Goal: Information Seeking & Learning: Compare options

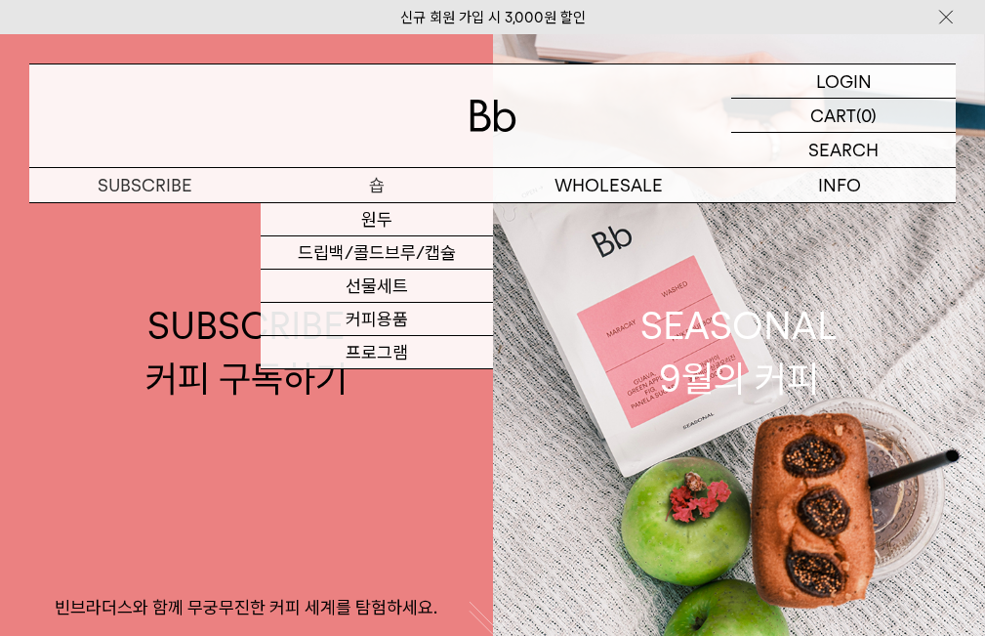
click at [376, 188] on p "숍" at bounding box center [376, 185] width 231 height 34
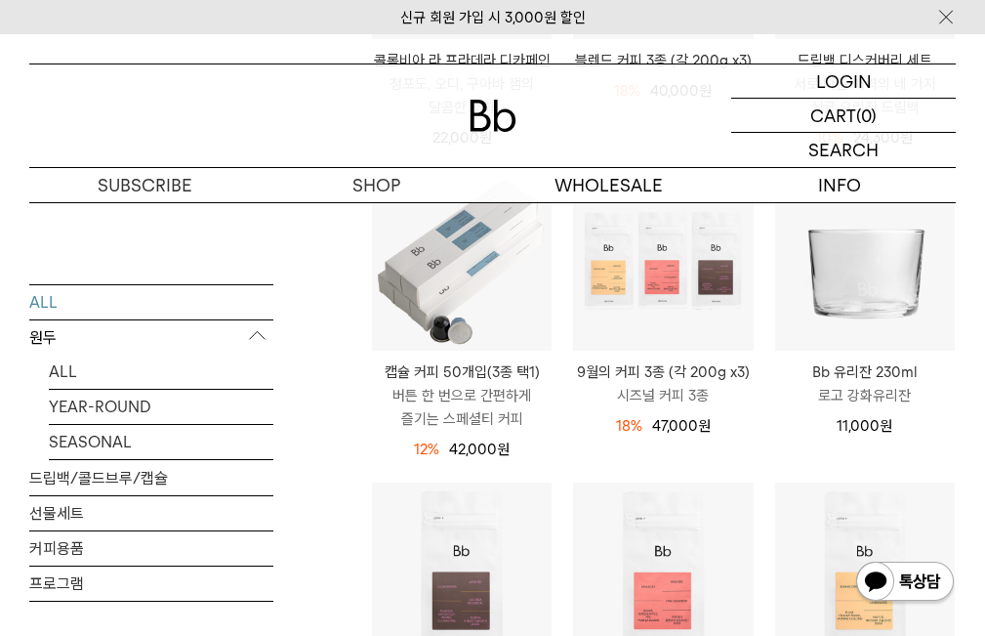
scroll to position [879, 0]
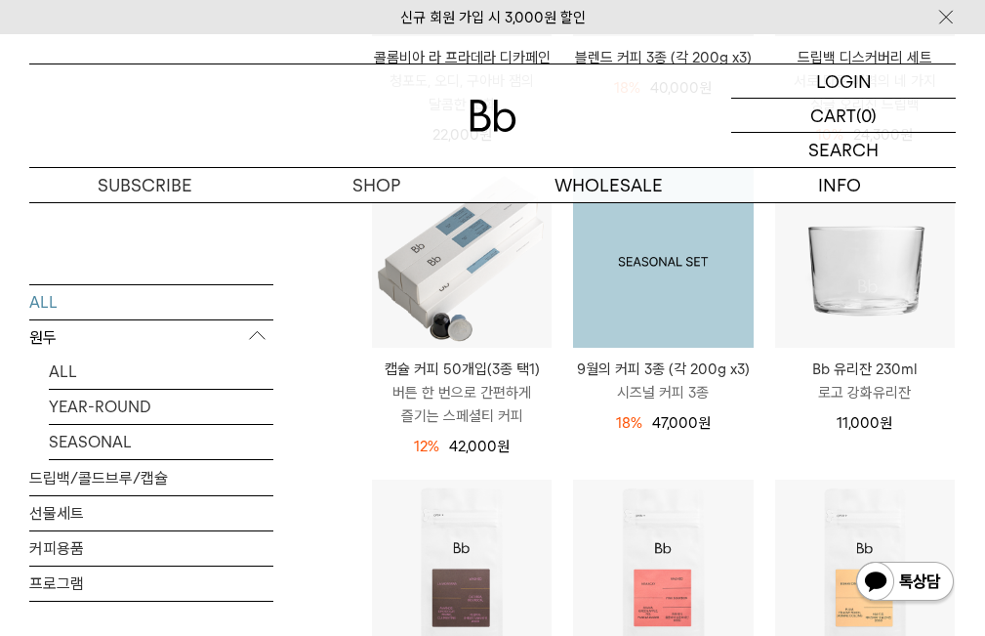
click at [657, 312] on img at bounding box center [663, 258] width 180 height 180
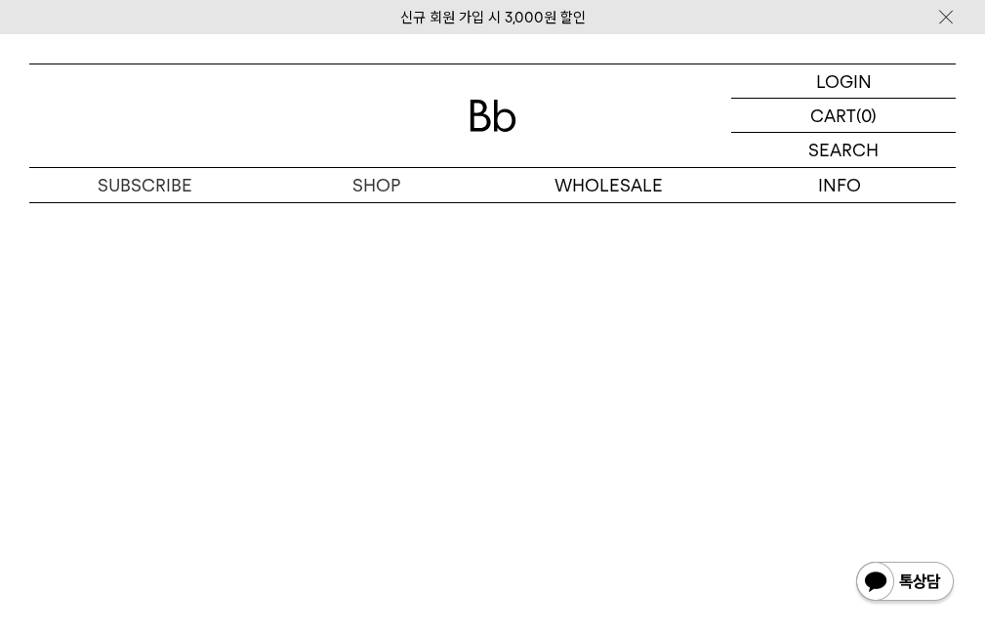
scroll to position [4102, 0]
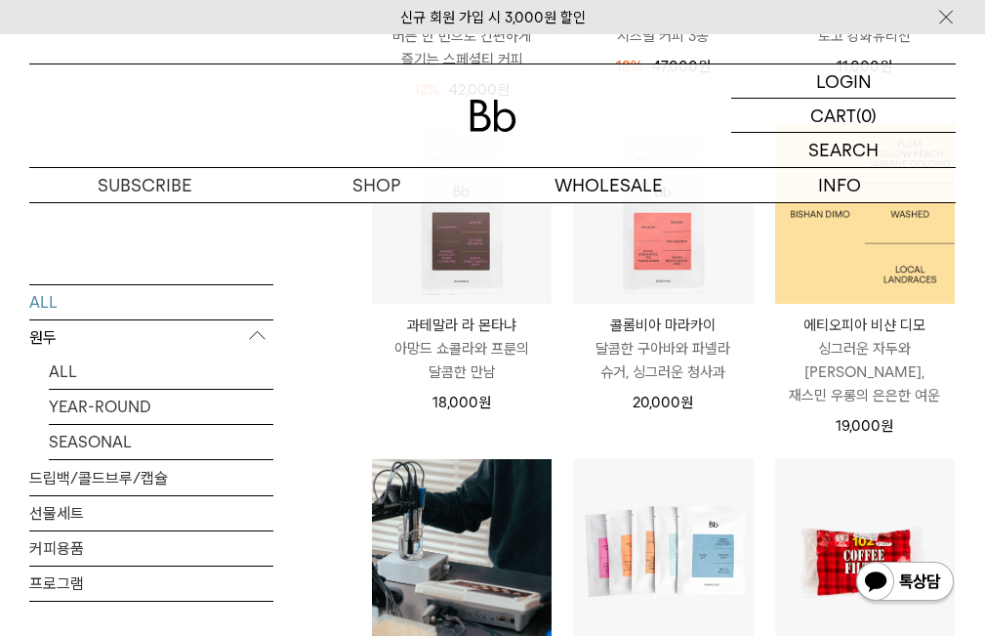
click at [836, 250] on img at bounding box center [865, 213] width 180 height 180
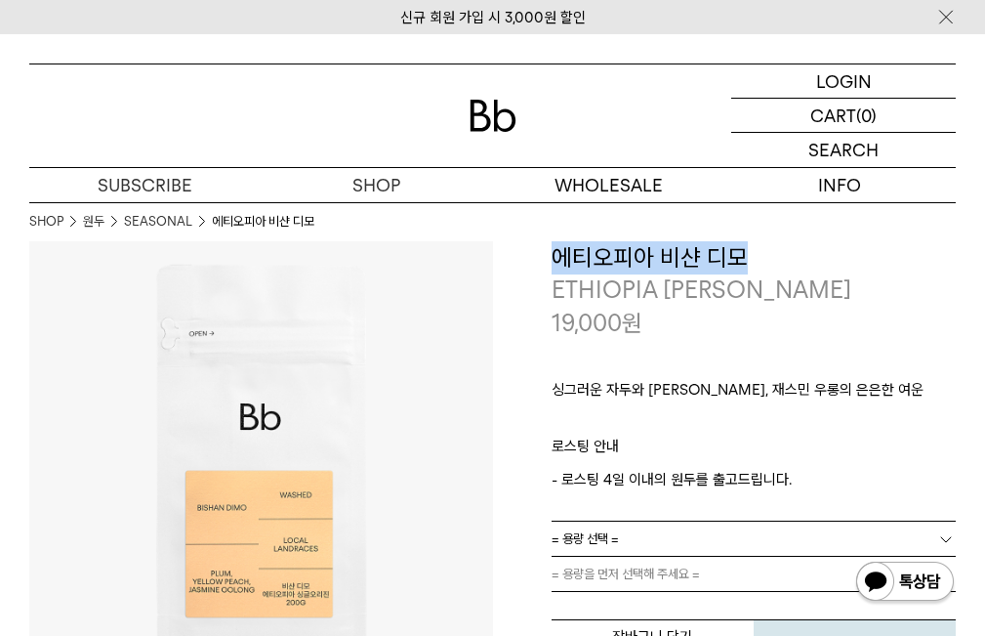
drag, startPoint x: 553, startPoint y: 259, endPoint x: 750, endPoint y: 253, distance: 197.4
click at [750, 253] on h3 "에티오피아 비샨 디모" at bounding box center [754, 257] width 405 height 33
copy h3 "에티오피아 비샨 디모"
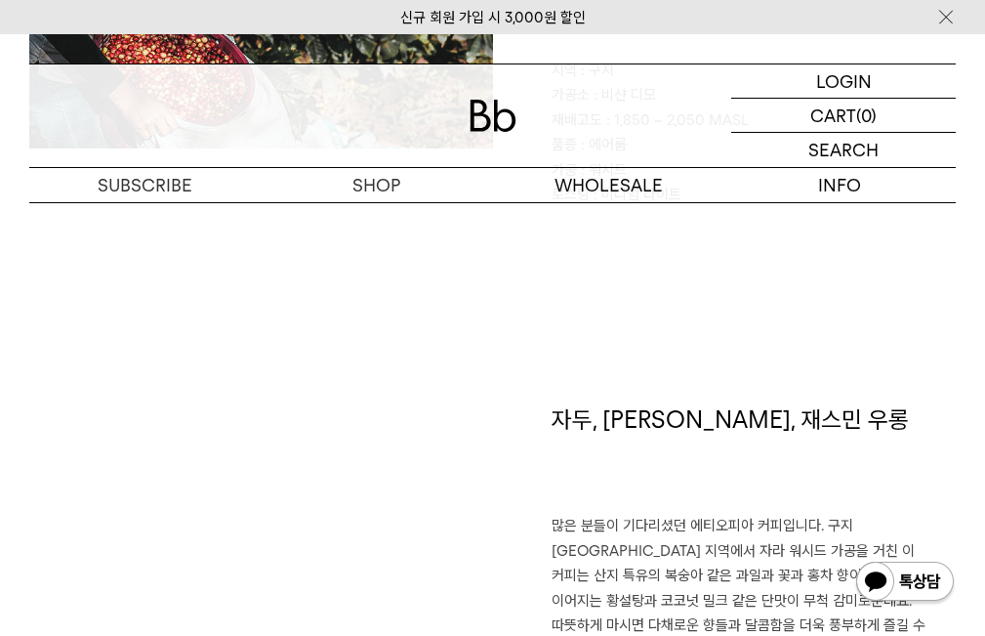
scroll to position [977, 0]
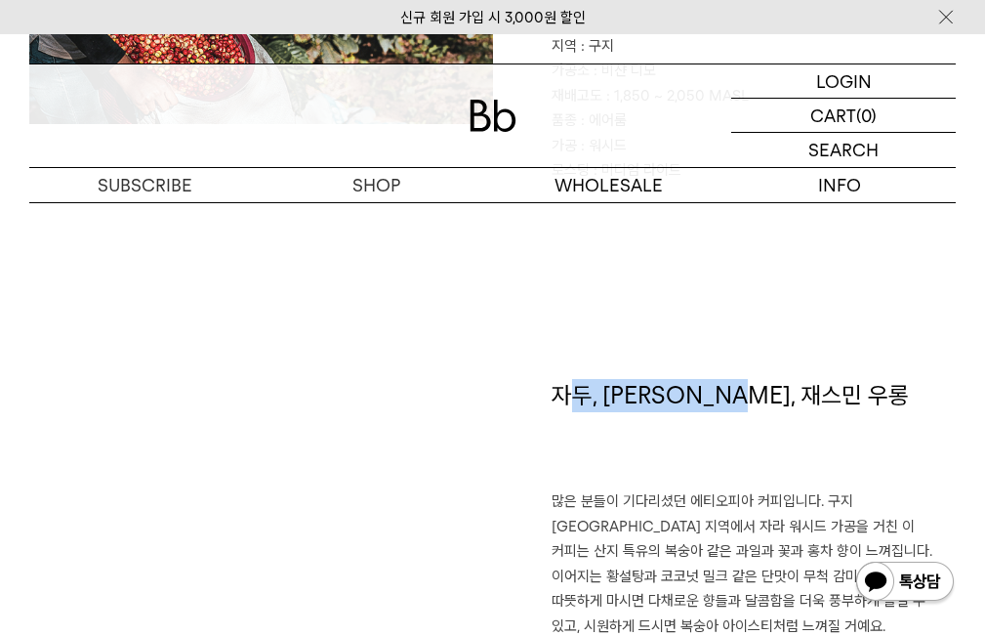
drag, startPoint x: 564, startPoint y: 398, endPoint x: 754, endPoint y: 397, distance: 189.5
click at [754, 397] on h1 "자두, 황도, 재스민 우롱" at bounding box center [754, 434] width 405 height 111
drag, startPoint x: 551, startPoint y: 396, endPoint x: 791, endPoint y: 415, distance: 241.0
click at [791, 415] on h1 "자두, 황도, 재스민 우롱" at bounding box center [754, 434] width 405 height 111
copy h1 "자두, 황도, 재스민 우롱"
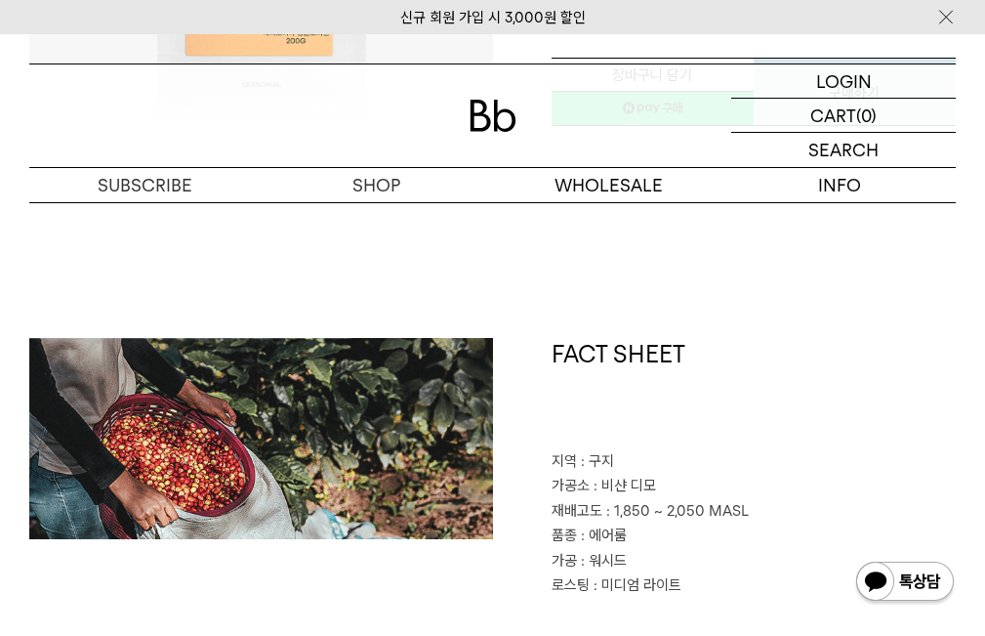
scroll to position [684, 0]
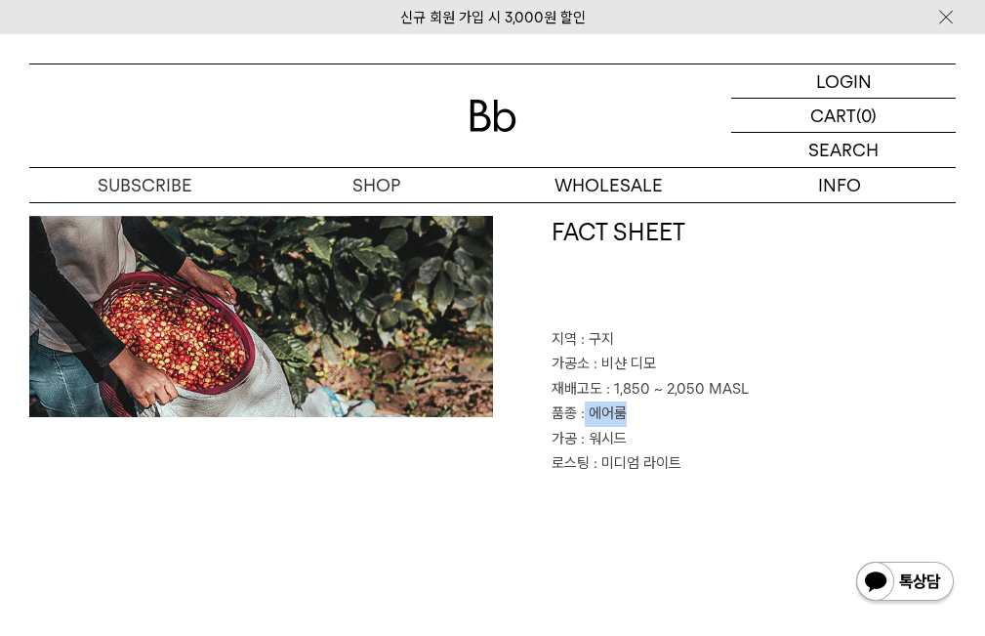
drag, startPoint x: 624, startPoint y: 413, endPoint x: 585, endPoint y: 412, distance: 39.1
click at [585, 412] on span ": 에어룸" at bounding box center [604, 413] width 46 height 18
copy span "에어룸"
drag, startPoint x: 610, startPoint y: 389, endPoint x: 785, endPoint y: 380, distance: 175.0
click at [785, 380] on p "재배고도 : 1,850 ~ 2,050 MASL" at bounding box center [754, 389] width 405 height 25
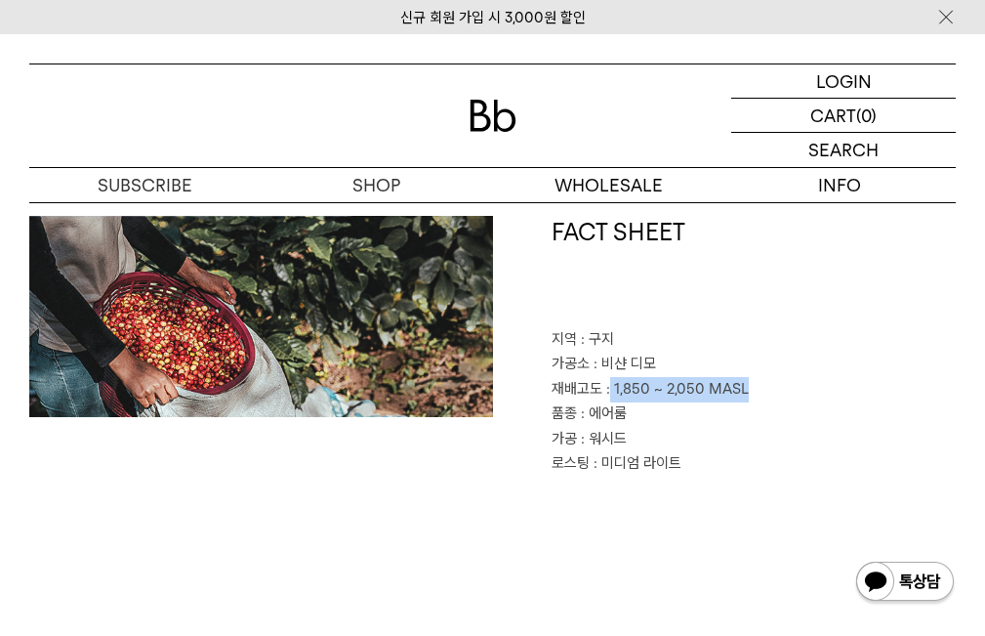
copy span "1,850 ~ 2,050 MASL"
drag, startPoint x: 588, startPoint y: 338, endPoint x: 611, endPoint y: 338, distance: 23.4
click at [611, 338] on span ": 구지" at bounding box center [597, 339] width 33 height 18
copy span "구지"
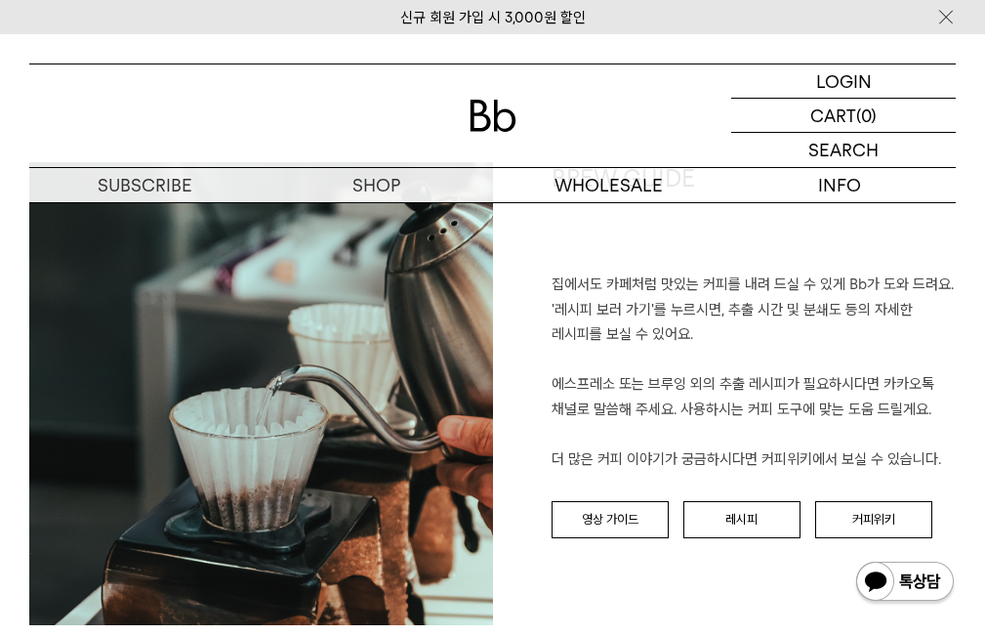
scroll to position [2051, 0]
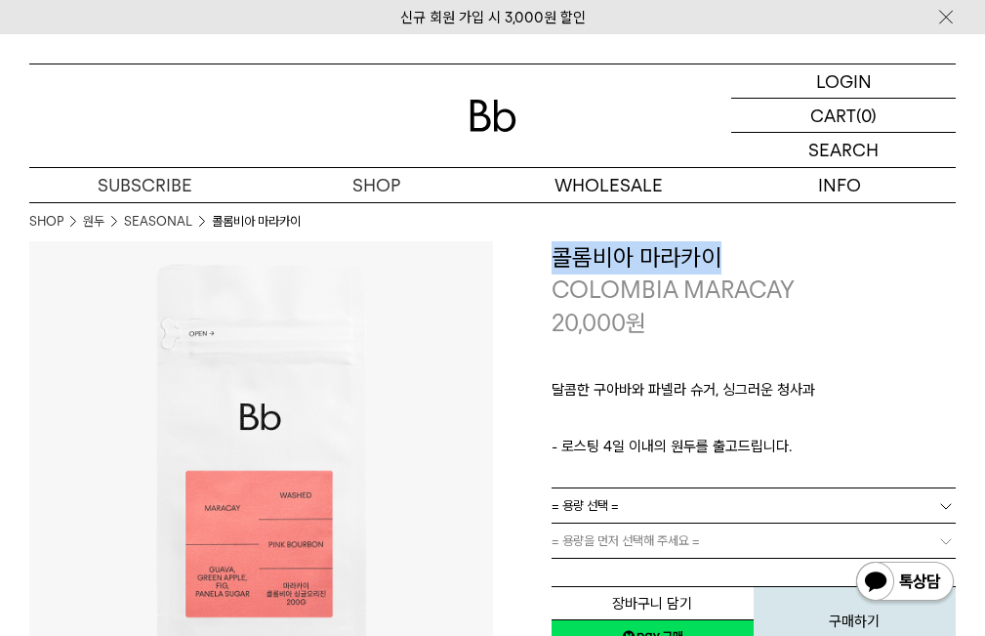
drag, startPoint x: 557, startPoint y: 257, endPoint x: 724, endPoint y: 257, distance: 167.0
click at [724, 257] on h3 "콜롬비아 마라카이" at bounding box center [754, 257] width 405 height 33
copy h3 "콜롬비아 마라카이"
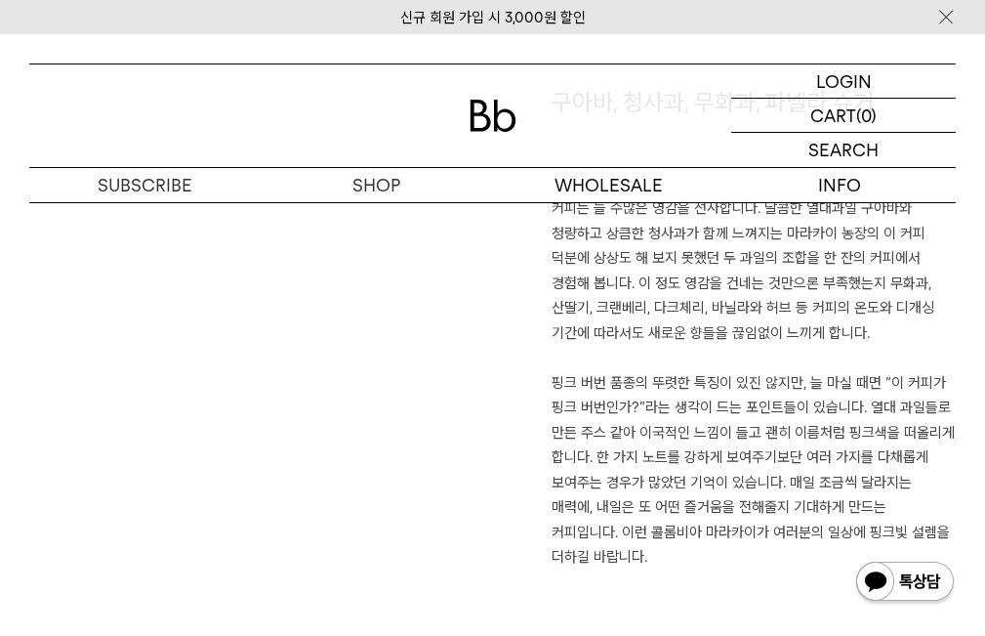
scroll to position [977, 0]
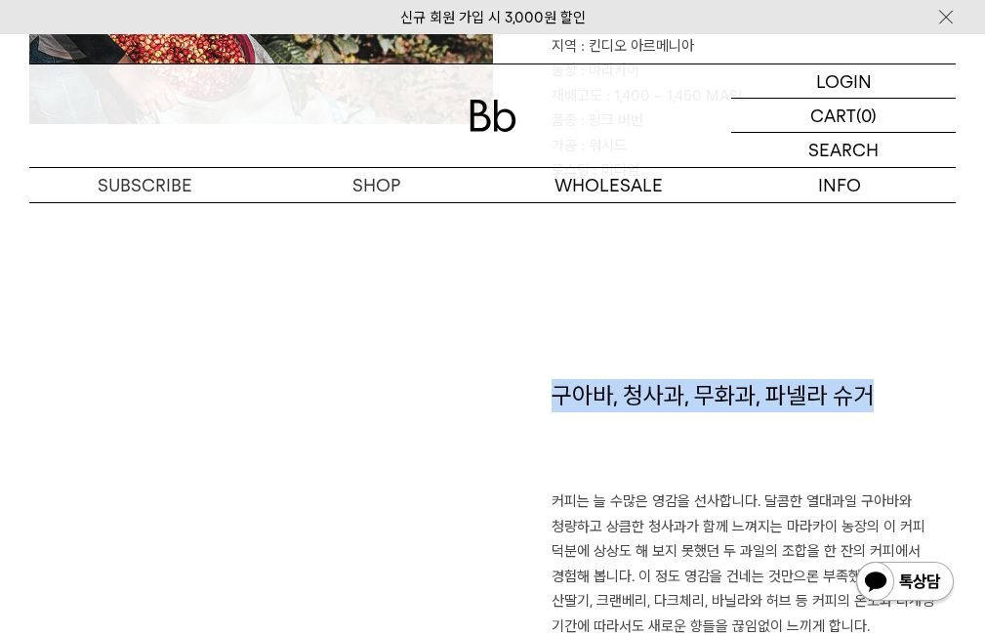
drag, startPoint x: 558, startPoint y: 396, endPoint x: 876, endPoint y: 399, distance: 318.4
click at [876, 399] on h1 "구아바, 청사과, 무화과, 파넬라 슈거" at bounding box center [754, 434] width 405 height 111
copy h1 "구아바, 청사과, 무화과, 파넬라 슈거"
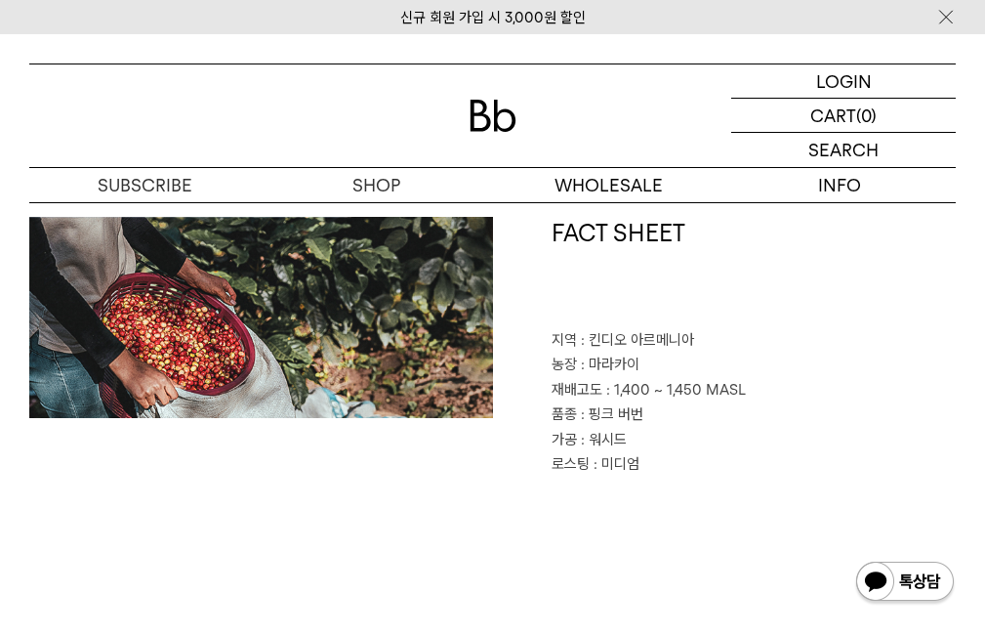
scroll to position [684, 0]
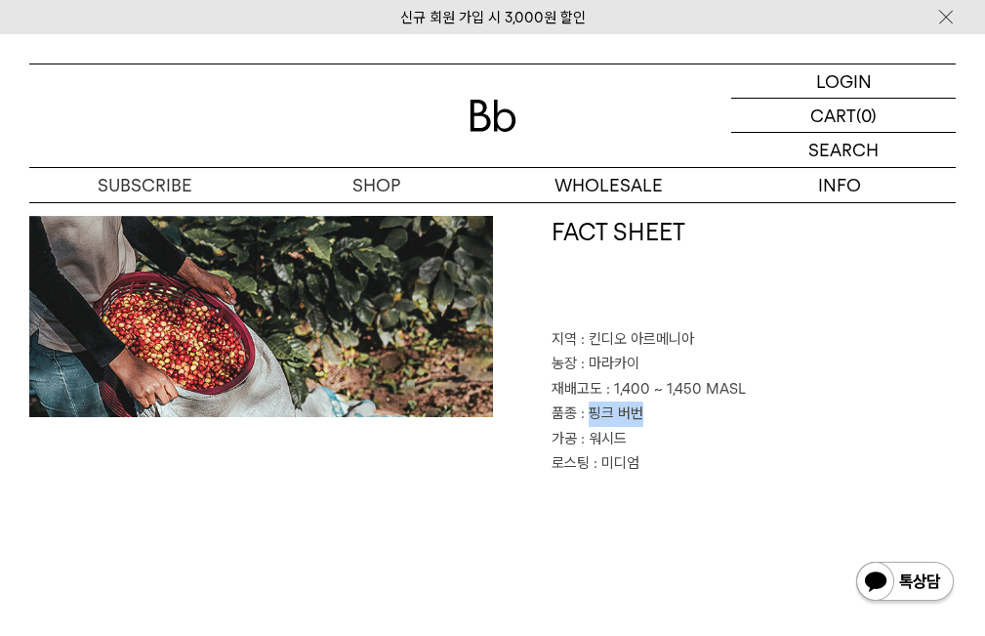
drag, startPoint x: 587, startPoint y: 412, endPoint x: 648, endPoint y: 414, distance: 61.6
click at [648, 414] on p "품종 : 핑크 버번" at bounding box center [754, 413] width 405 height 25
copy span "핑크 버번"
drag, startPoint x: 614, startPoint y: 388, endPoint x: 740, endPoint y: 389, distance: 126.0
click at [740, 389] on span ": 1,400 ~ 1,450 MASL" at bounding box center [676, 389] width 140 height 18
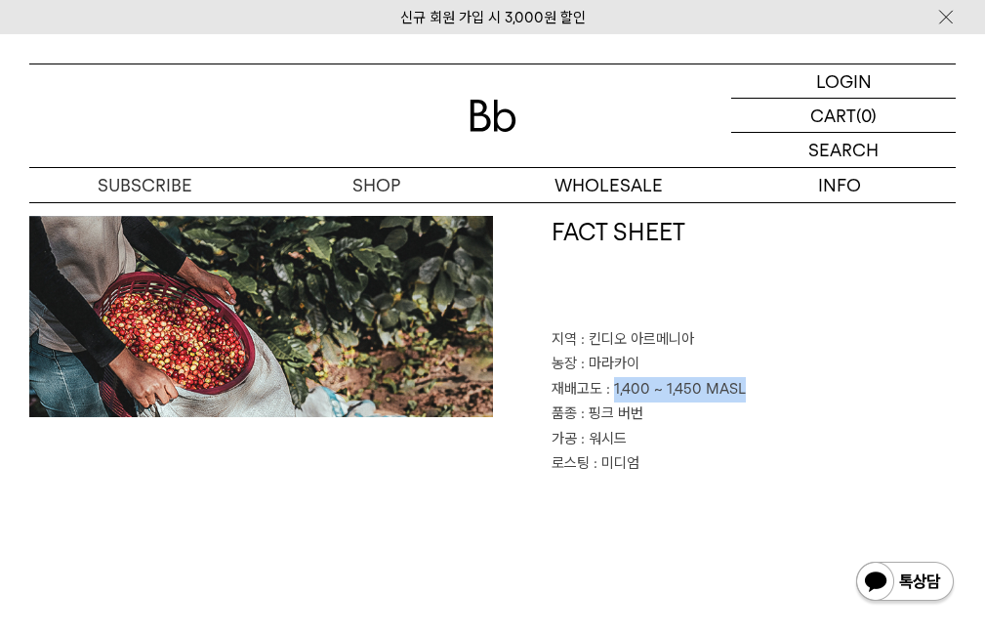
copy span "1,400 ~ 1,450 MASL"
click at [588, 440] on span ": 워시드" at bounding box center [604, 439] width 46 height 18
drag, startPoint x: 588, startPoint y: 440, endPoint x: 603, endPoint y: 439, distance: 14.7
click at [603, 439] on span ": 워시드" at bounding box center [604, 439] width 46 height 18
copy span "워시드"
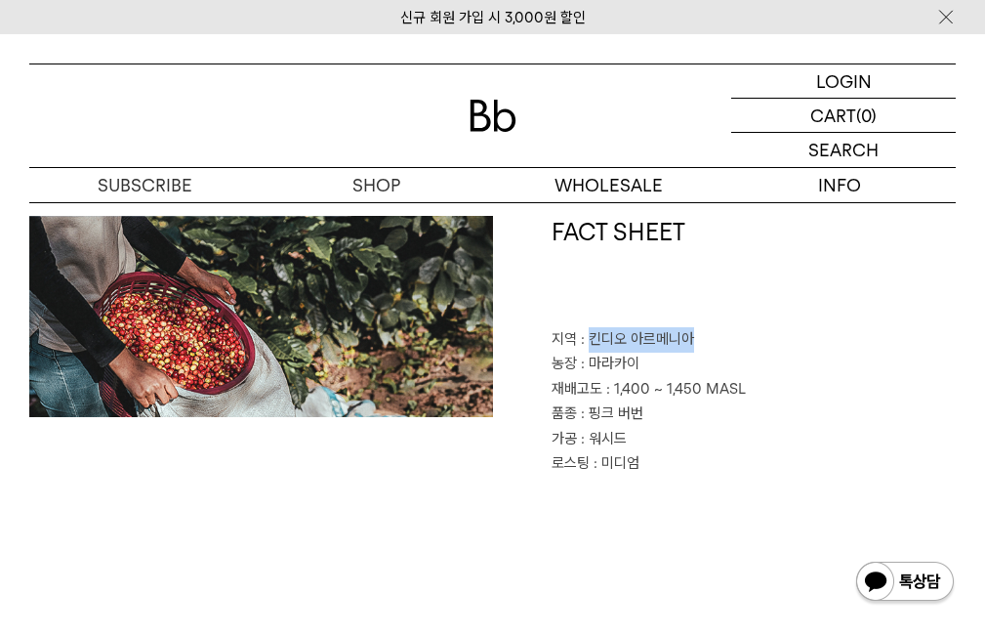
drag, startPoint x: 590, startPoint y: 341, endPoint x: 698, endPoint y: 336, distance: 108.5
click at [698, 336] on p "지역 : 킨디오 아르메니아" at bounding box center [754, 339] width 405 height 25
copy span "킨디오 아르메니아"
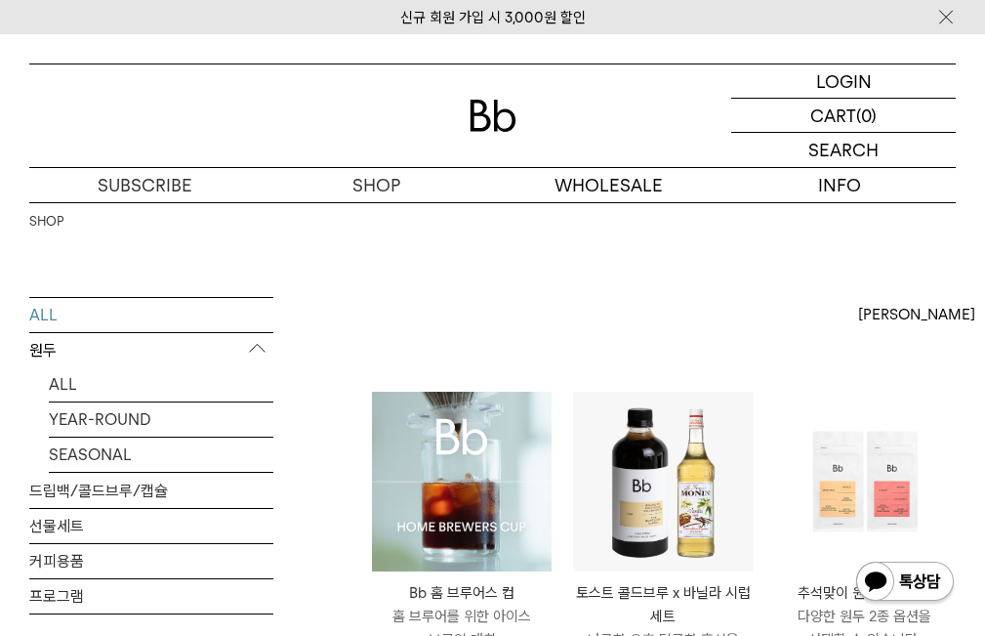
scroll to position [1069, 0]
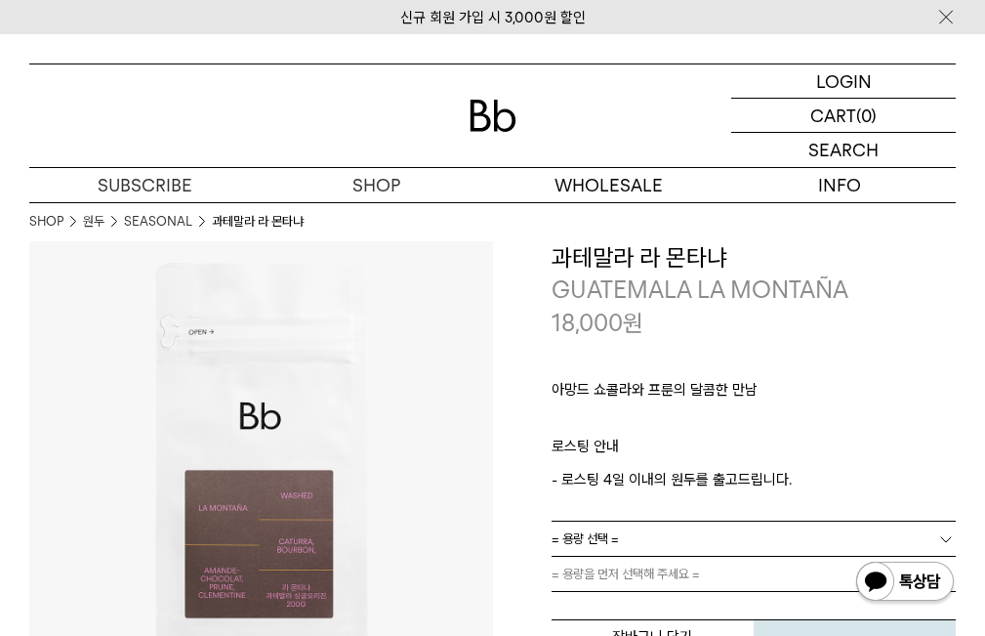
click at [728, 245] on h3 "과테말라 라 몬타냐" at bounding box center [754, 257] width 405 height 33
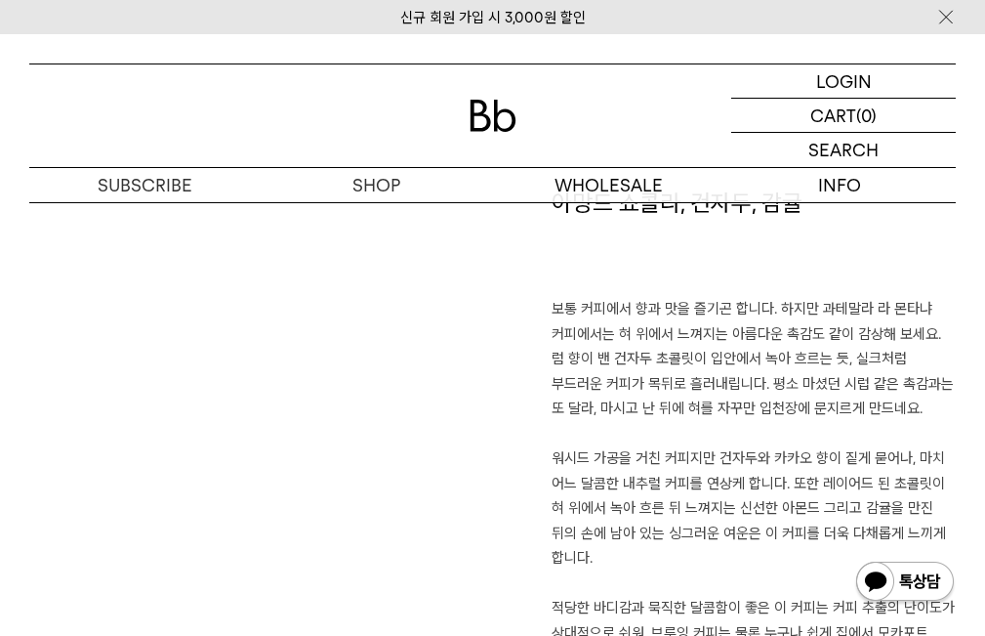
scroll to position [1074, 0]
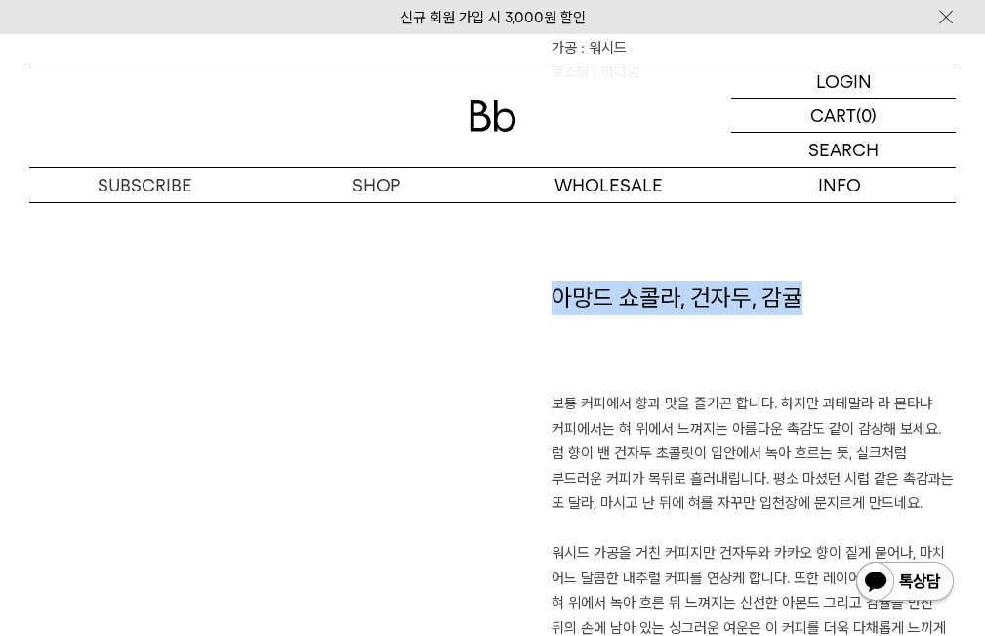
drag, startPoint x: 556, startPoint y: 298, endPoint x: 814, endPoint y: 300, distance: 257.8
click at [814, 300] on h1 "아망드 쇼콜라, 건자두, 감귤" at bounding box center [754, 336] width 405 height 111
copy h1 "아망드 쇼콜라, 건자두, 감귤"
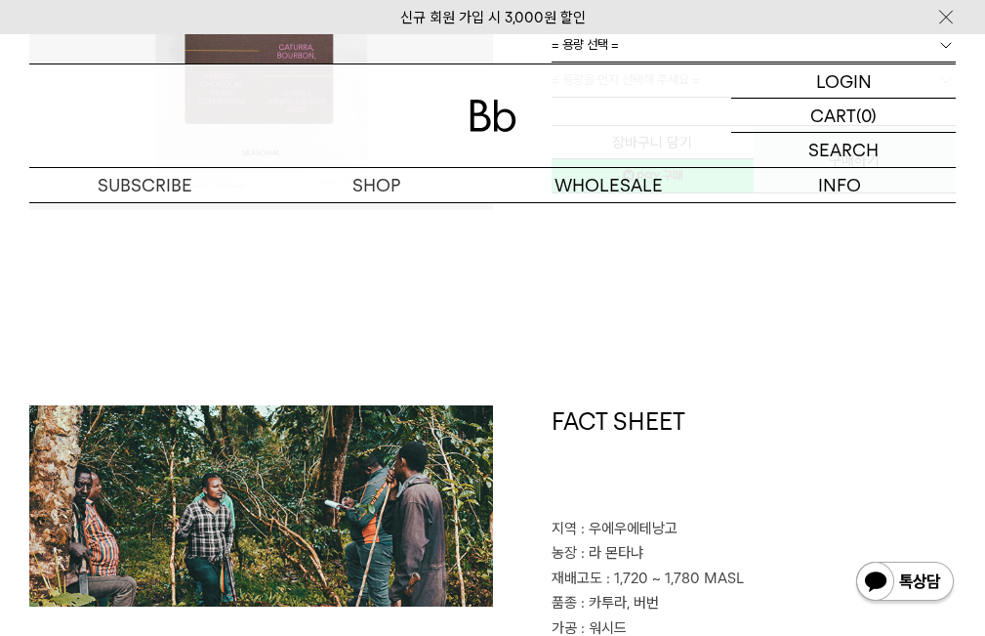
scroll to position [684, 0]
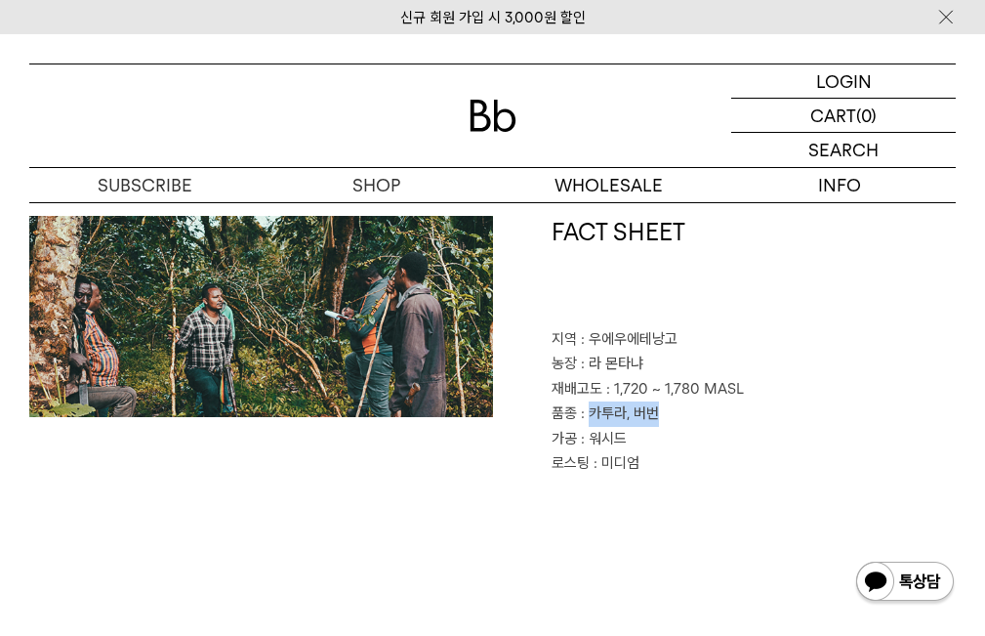
drag, startPoint x: 589, startPoint y: 413, endPoint x: 674, endPoint y: 420, distance: 85.2
click at [674, 420] on p "품종 : 카투라, 버번" at bounding box center [754, 413] width 405 height 25
copy span "카투라, 버번"
drag, startPoint x: 613, startPoint y: 388, endPoint x: 740, endPoint y: 394, distance: 127.1
click at [740, 394] on p "재배고도 : 1,720 ~ 1,780 MASL" at bounding box center [754, 389] width 405 height 25
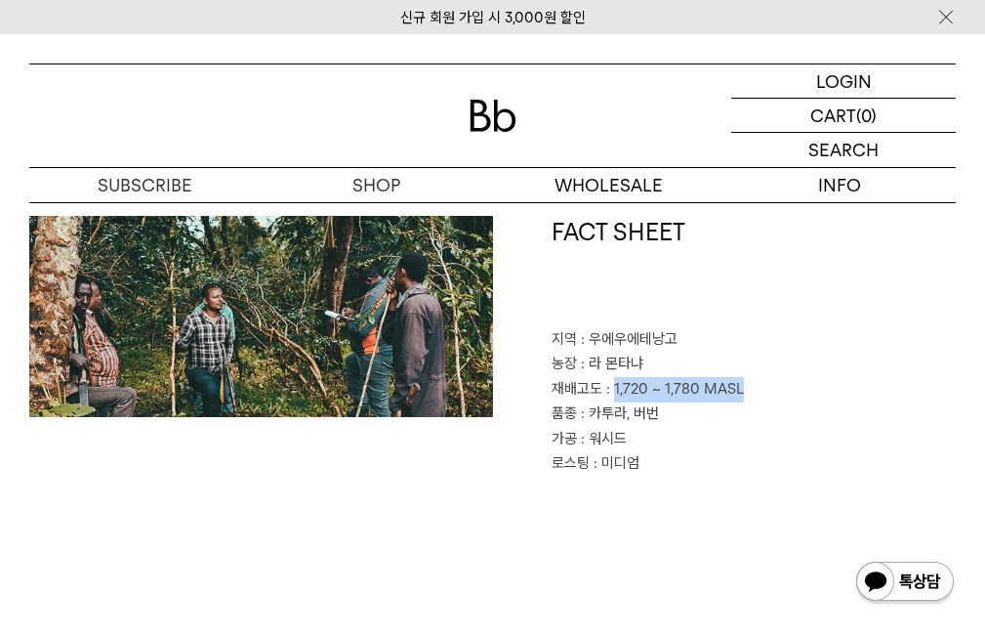
copy span "1,720 ~ 1,780 MASL"
drag, startPoint x: 587, startPoint y: 439, endPoint x: 623, endPoint y: 438, distance: 36.1
click at [623, 438] on span ": 워시드" at bounding box center [604, 439] width 46 height 18
copy span "워시드"
drag, startPoint x: 586, startPoint y: 336, endPoint x: 673, endPoint y: 332, distance: 87.0
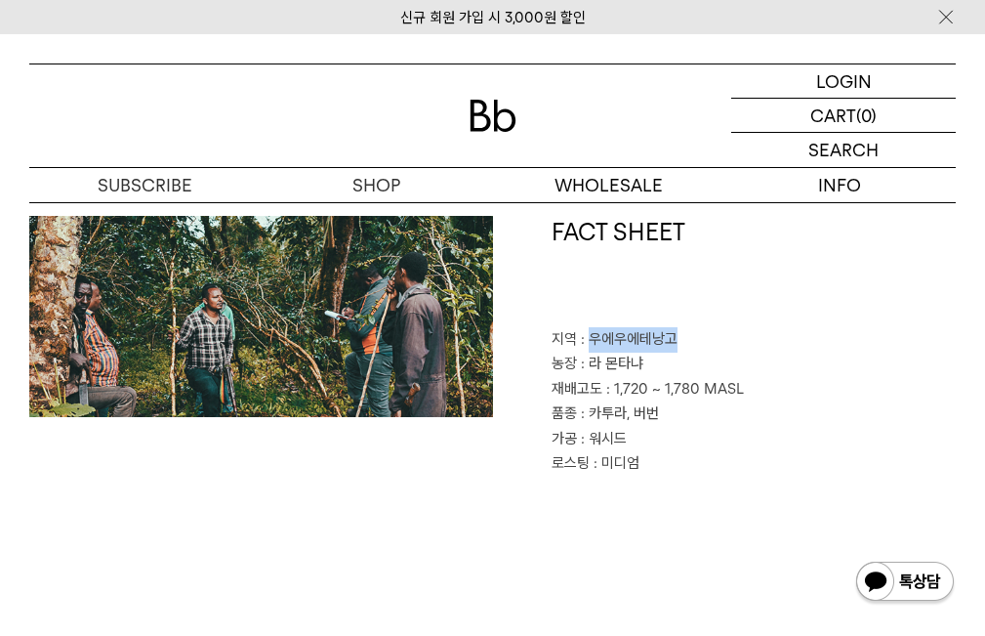
click at [673, 332] on span ": 우에우에테낭고" at bounding box center [629, 339] width 97 height 18
copy span "우에우에테낭고"
click at [806, 402] on p "품종 : 카투라, 버번" at bounding box center [754, 413] width 405 height 25
